Goal: Task Accomplishment & Management: Use online tool/utility

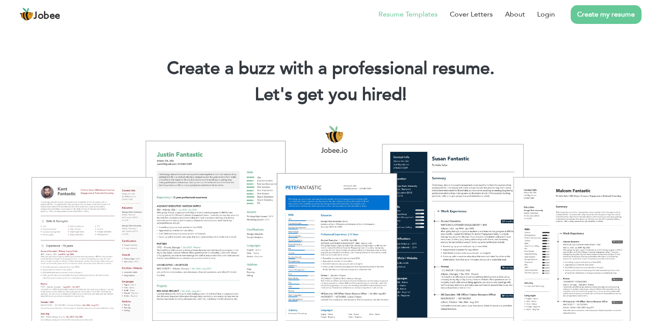
click at [421, 16] on link "Resume Templates" at bounding box center [408, 14] width 59 height 10
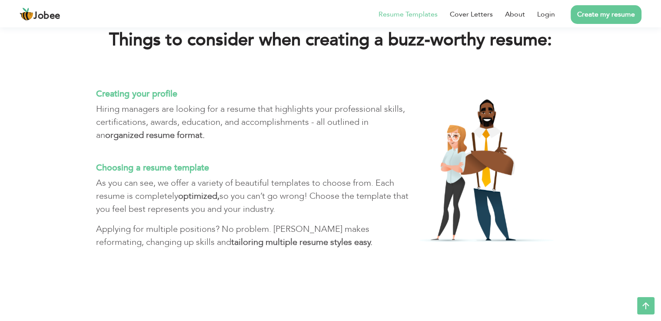
scroll to position [2392, 0]
